Goal: Navigation & Orientation: Find specific page/section

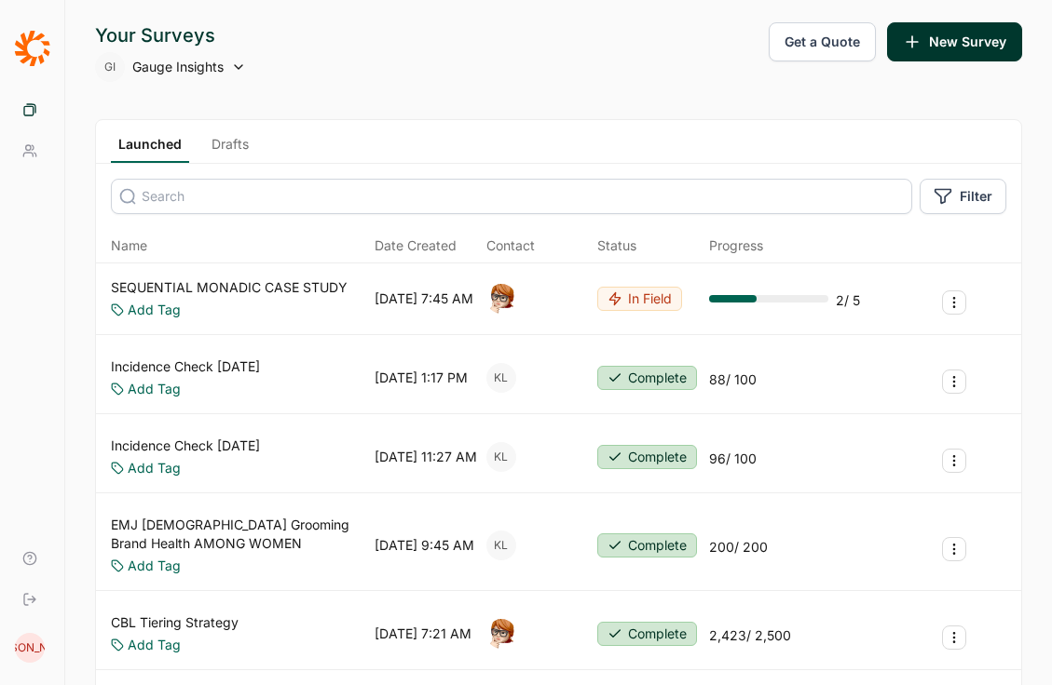
click at [232, 158] on link "Drafts" at bounding box center [230, 149] width 52 height 28
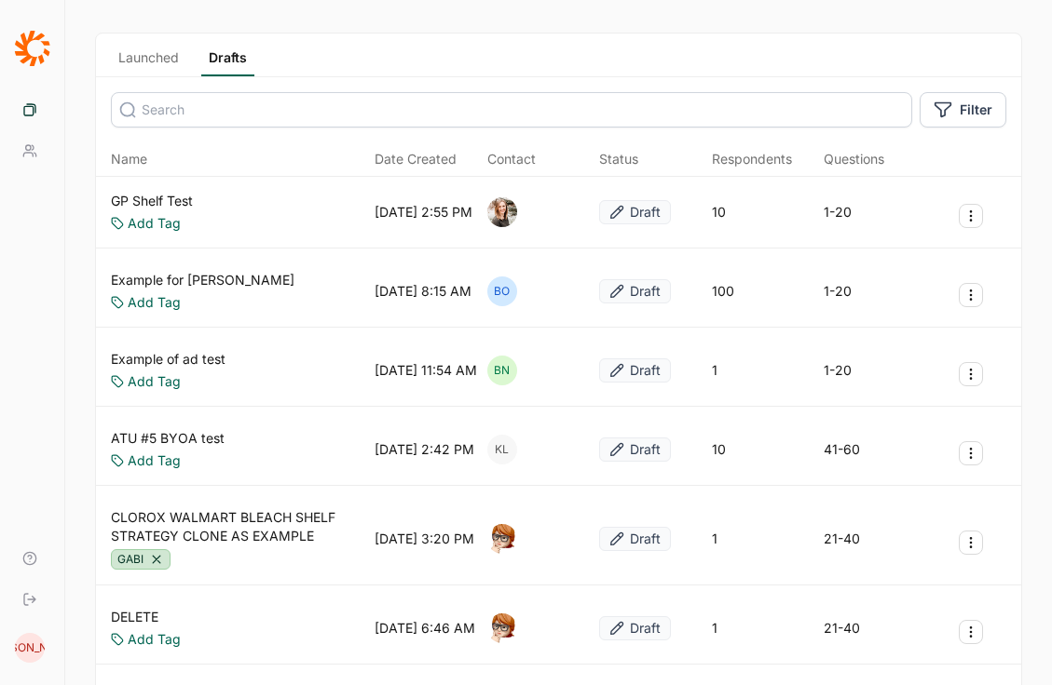
scroll to position [90, 0]
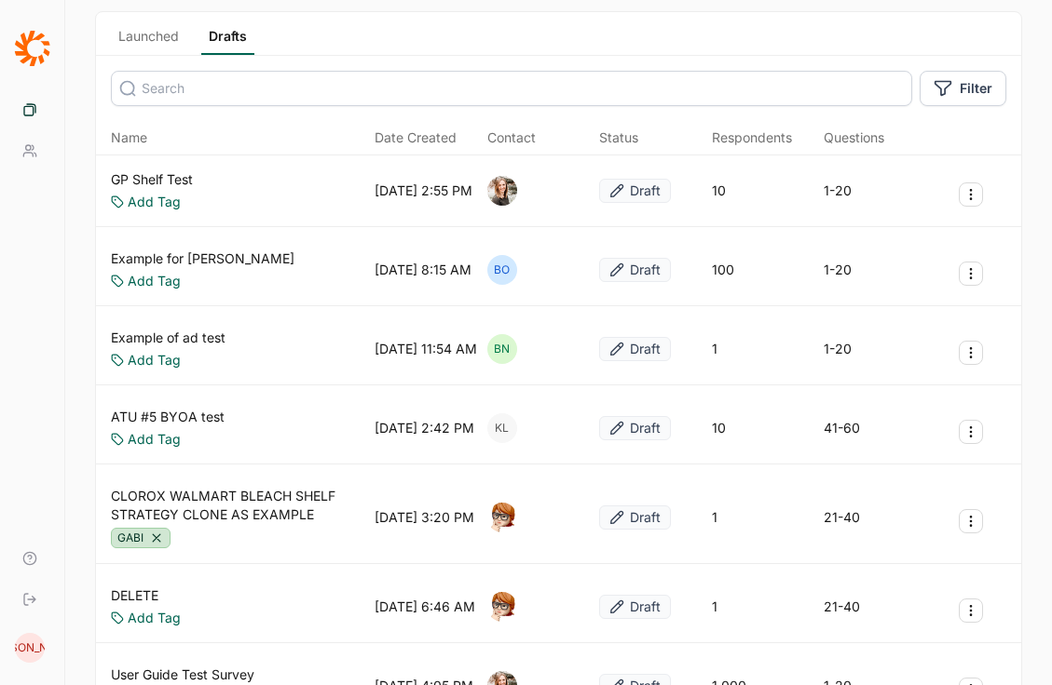
scroll to position [114, 0]
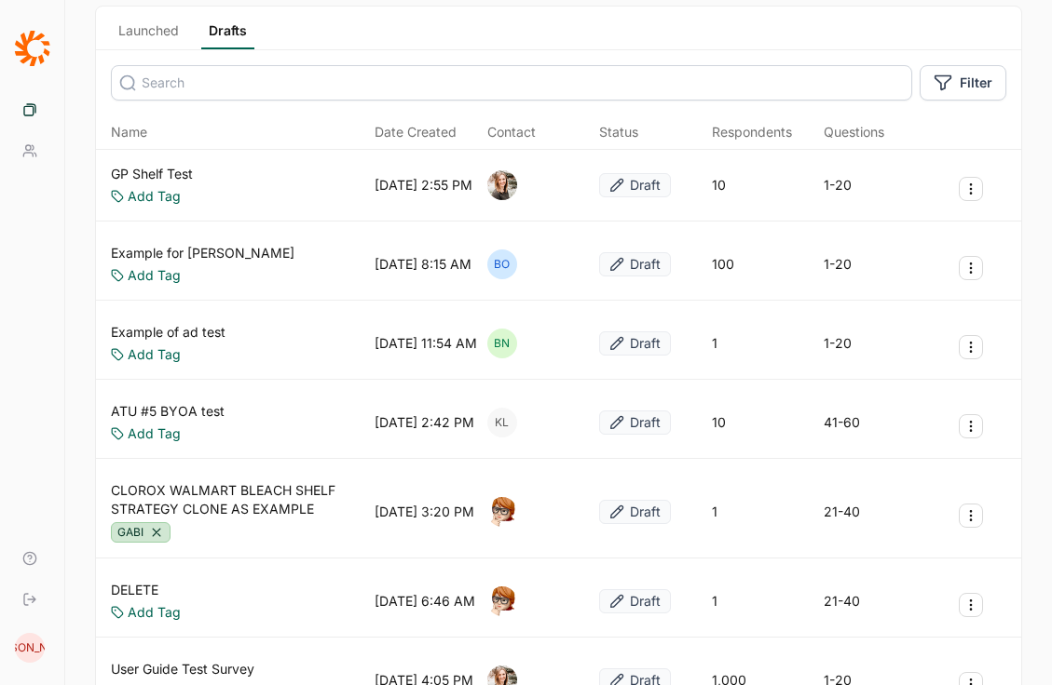
click at [108, 33] on div "Launched Drafts" at bounding box center [558, 29] width 925 height 44
click at [168, 26] on link "Launched" at bounding box center [148, 35] width 75 height 28
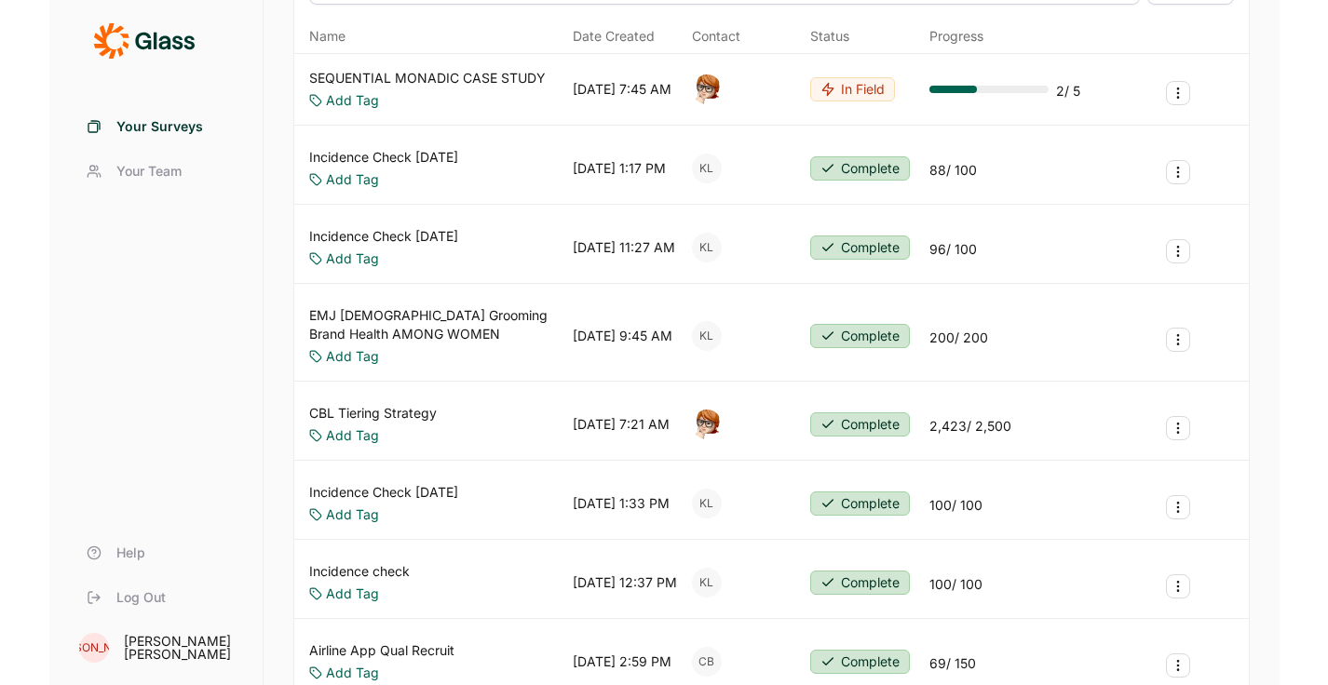
scroll to position [197, 0]
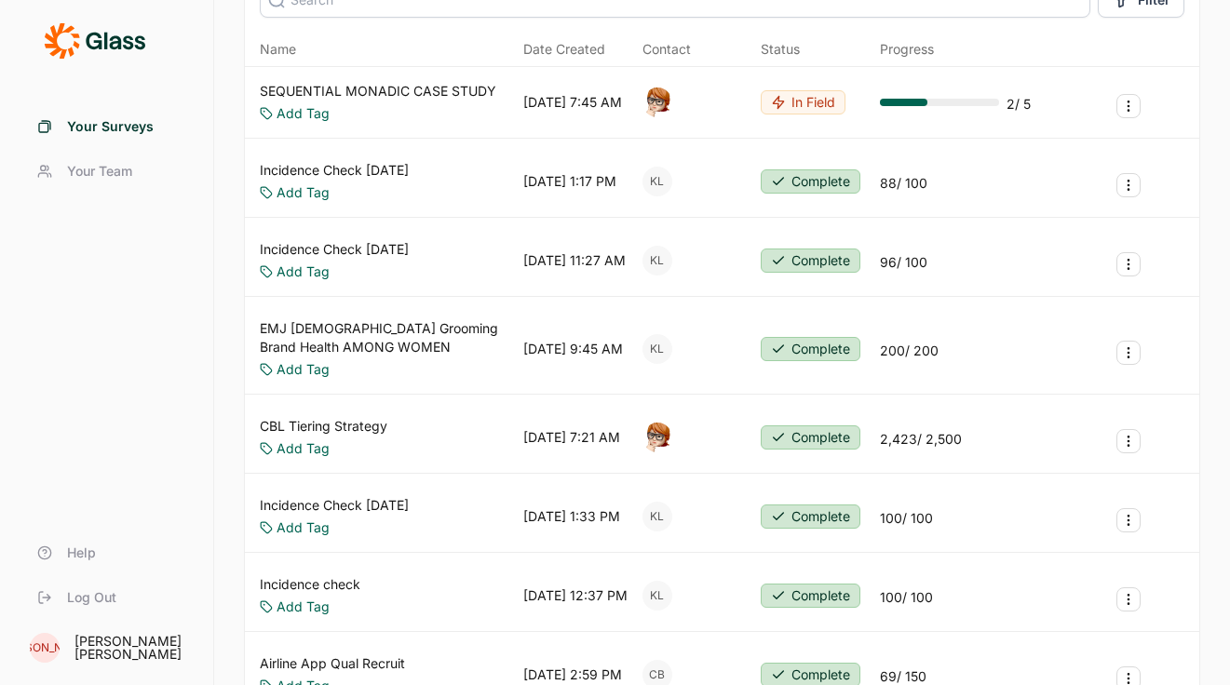
click at [923, 108] on div "2 / 5" at bounding box center [955, 102] width 151 height 22
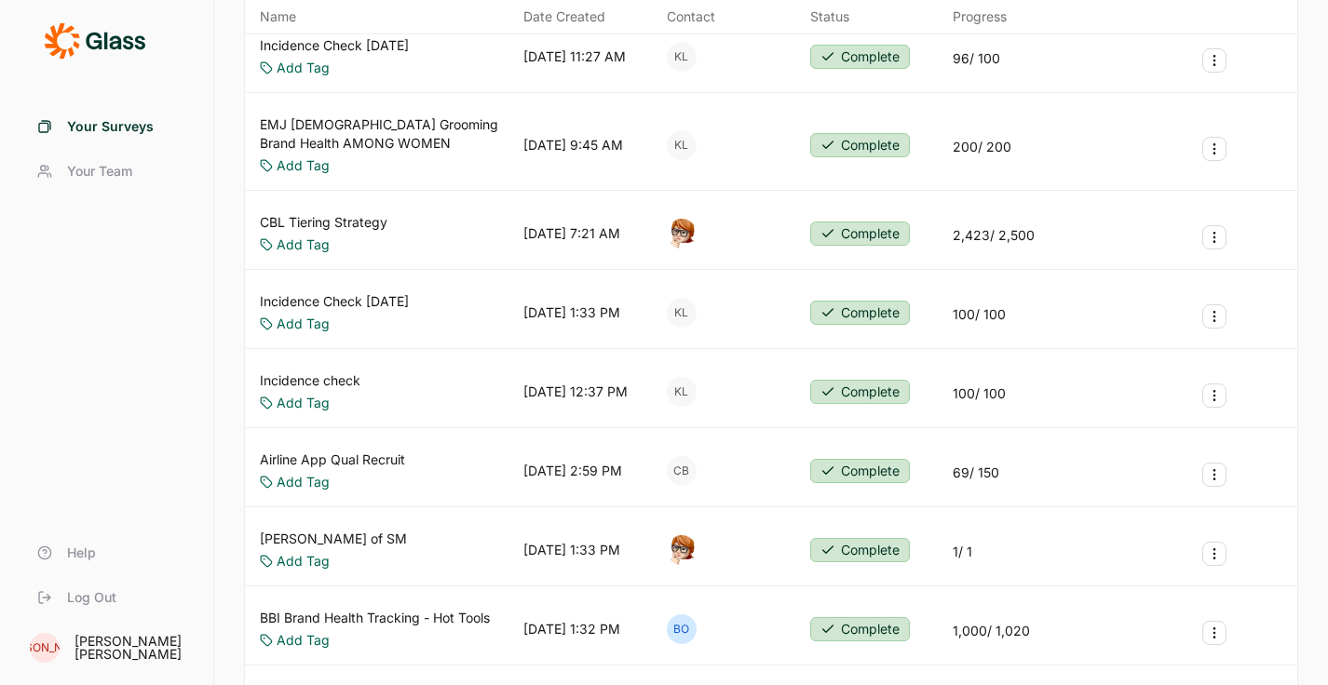
scroll to position [0, 0]
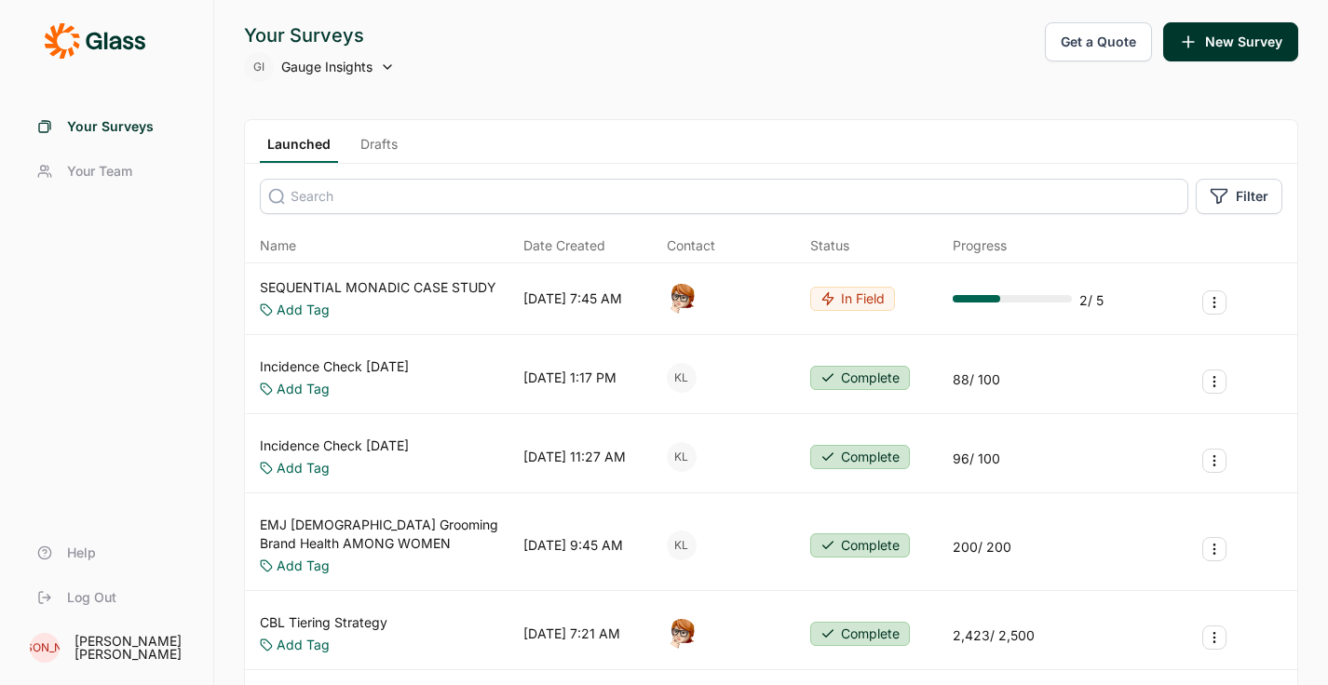
click at [108, 178] on span "Your Team" at bounding box center [99, 171] width 65 height 19
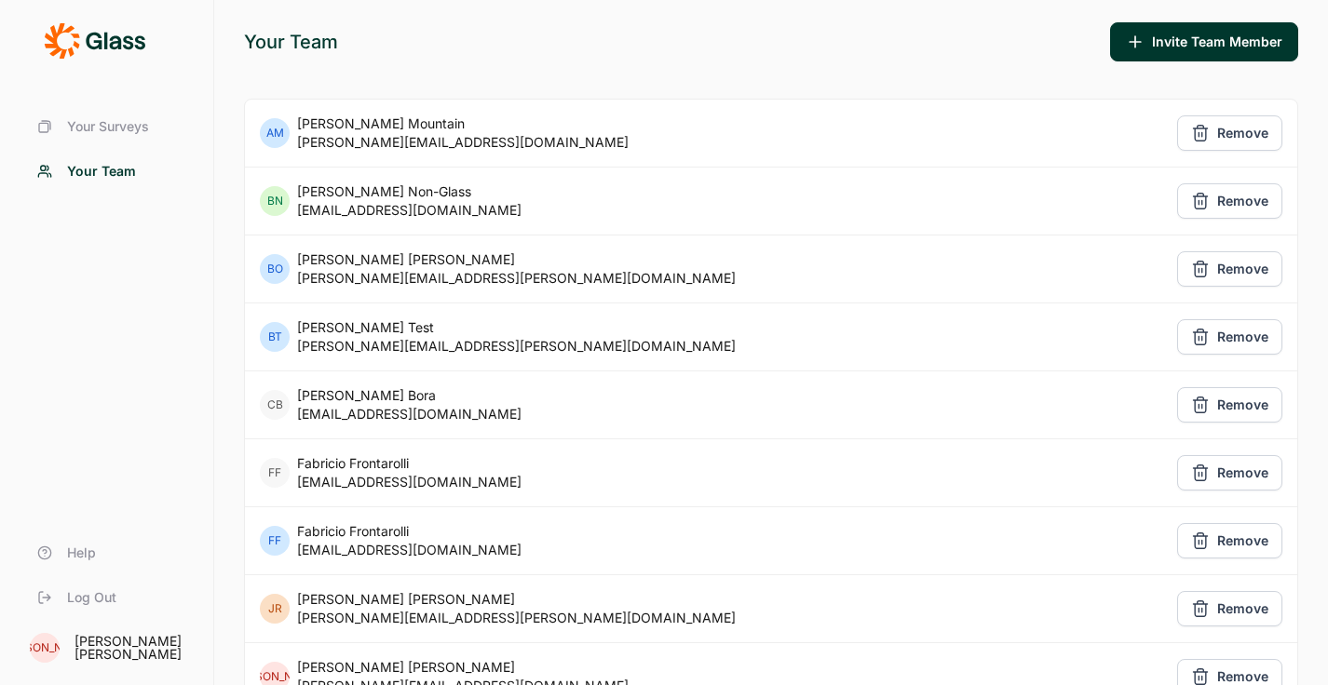
click at [95, 130] on span "Your Surveys" at bounding box center [108, 126] width 82 height 19
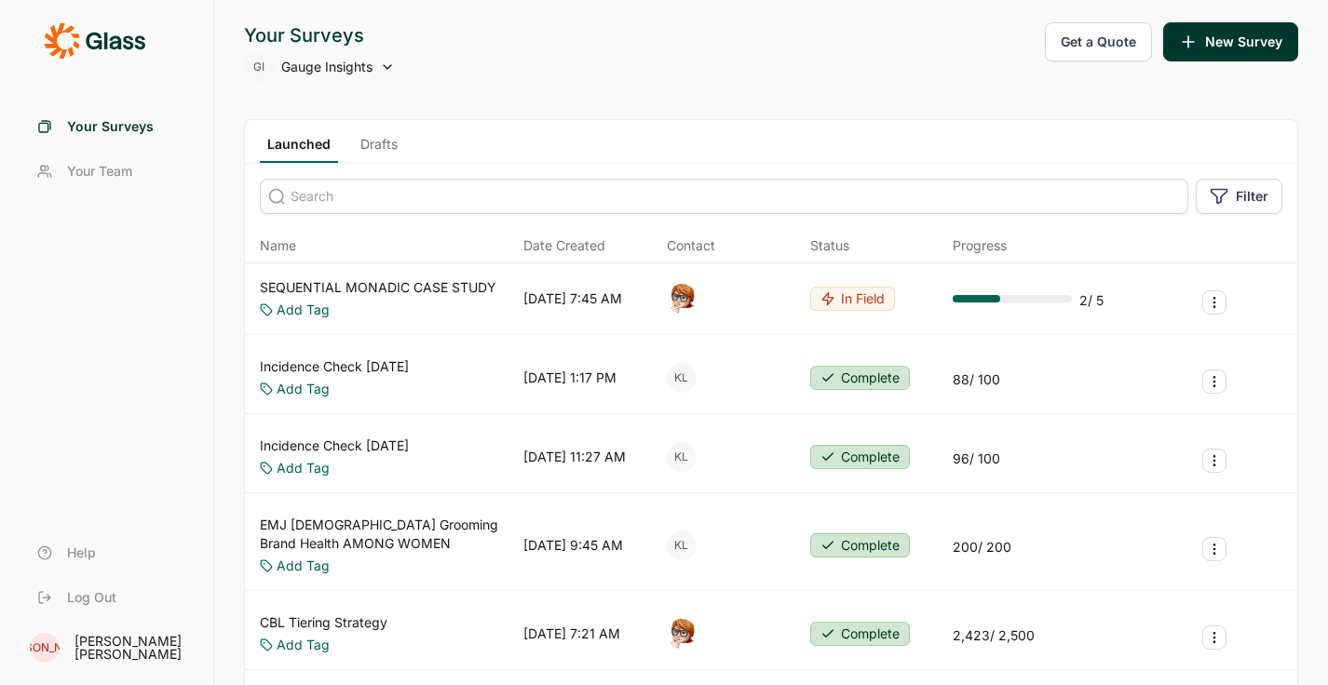
click at [88, 63] on div at bounding box center [106, 55] width 169 height 67
click at [98, 38] on icon at bounding box center [95, 40] width 102 height 37
click at [91, 143] on link "Your Surveys" at bounding box center [106, 126] width 169 height 45
